Goal: Navigation & Orientation: Go to known website

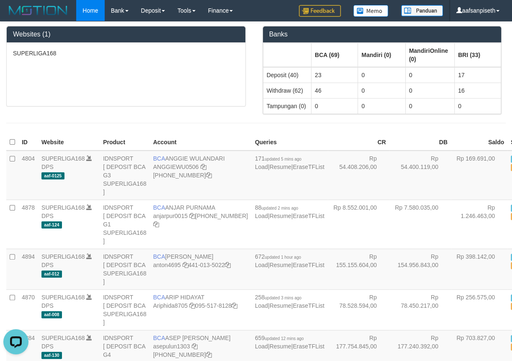
click at [249, 130] on div at bounding box center [256, 122] width 512 height 17
